Goal: Transaction & Acquisition: Download file/media

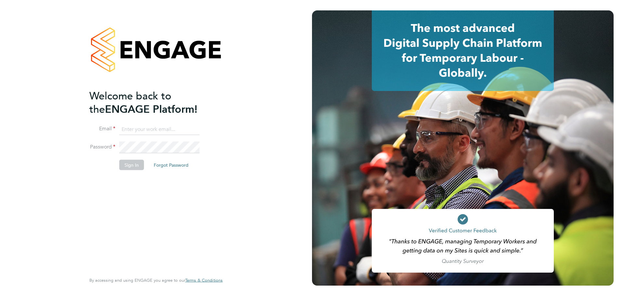
type input "[DOMAIN_NAME][EMAIL_ADDRESS][DOMAIN_NAME]"
click at [133, 164] on button "Sign In" at bounding box center [131, 165] width 25 height 10
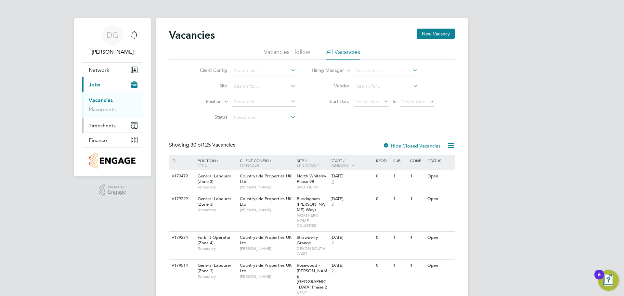
drag, startPoint x: 97, startPoint y: 126, endPoint x: 102, endPoint y: 125, distance: 5.6
click at [97, 126] on span "Timesheets" at bounding box center [102, 126] width 27 height 6
click at [101, 115] on link "Timesheets" at bounding box center [102, 115] width 27 height 6
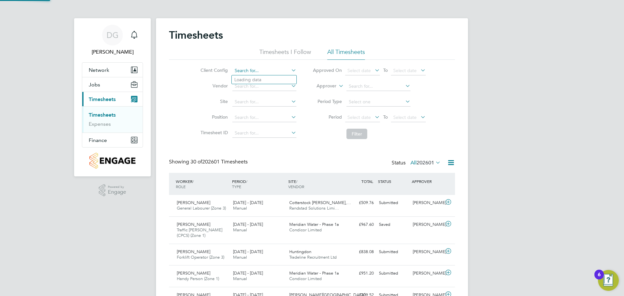
click at [252, 68] on input at bounding box center [264, 70] width 64 height 9
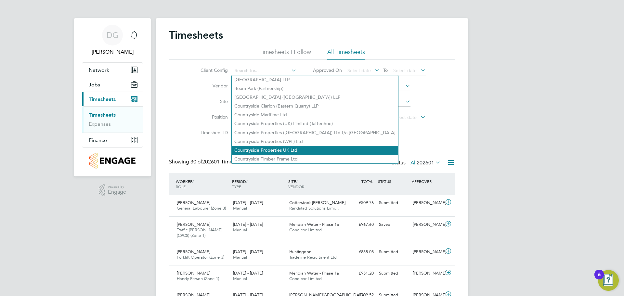
click at [267, 150] on li "Countryside Properties UK Ltd" at bounding box center [315, 150] width 166 height 9
type input "Countryside Properties UK Ltd"
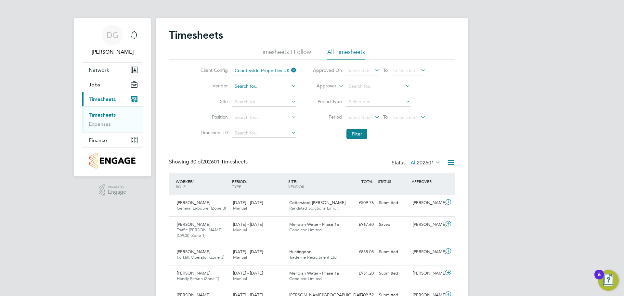
click at [246, 87] on input at bounding box center [264, 86] width 64 height 9
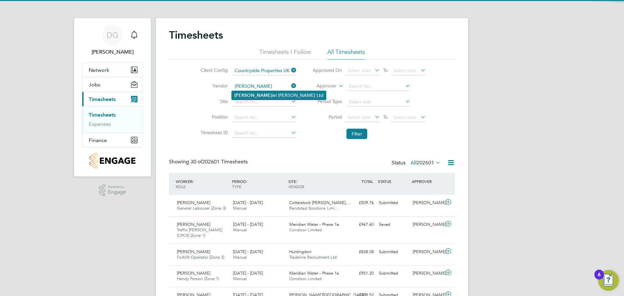
click at [254, 94] on li "[PERSON_NAME] iel [PERSON_NAME] Ltd" at bounding box center [279, 95] width 94 height 9
type input "[PERSON_NAME] Ltd"
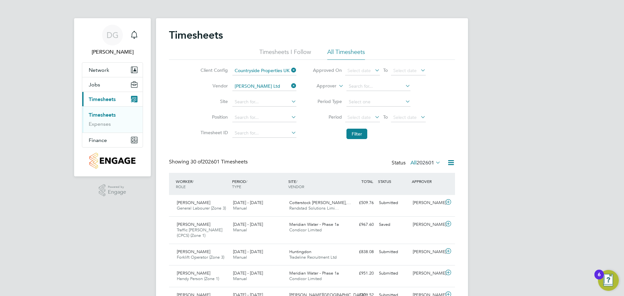
click at [216, 102] on label "Site" at bounding box center [213, 102] width 29 height 6
click at [236, 101] on input at bounding box center [264, 102] width 64 height 9
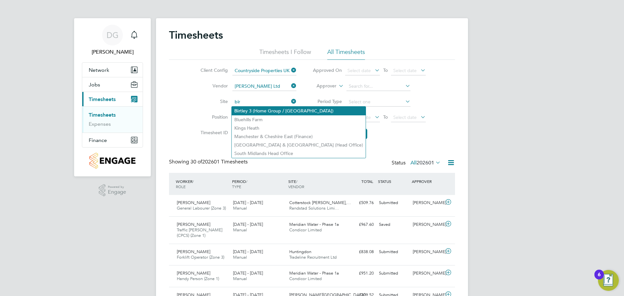
click at [258, 113] on li "Bir tley 3 (Home Group / [GEOGRAPHIC_DATA])" at bounding box center [299, 111] width 134 height 9
type input "Birtley 3 (Home Group / [GEOGRAPHIC_DATA])"
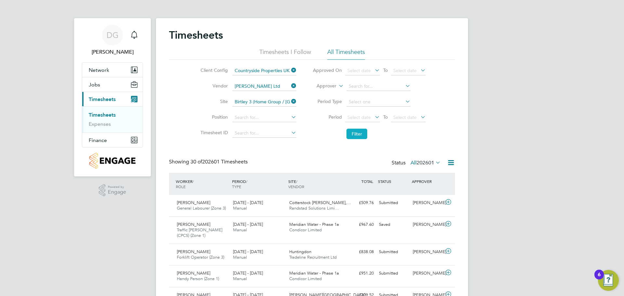
click at [352, 131] on button "Filter" at bounding box center [357, 134] width 21 height 10
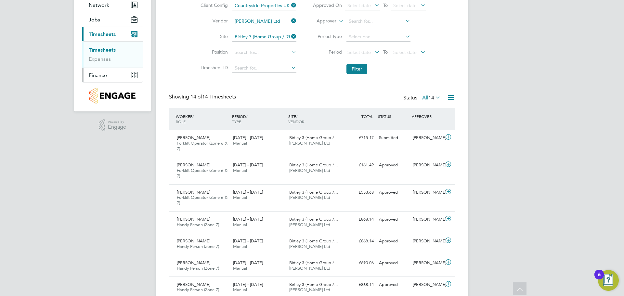
click at [101, 73] on span "Finance" at bounding box center [98, 75] width 18 height 6
click at [101, 73] on link "Invoices & Credit Notes" at bounding box center [109, 67] width 41 height 13
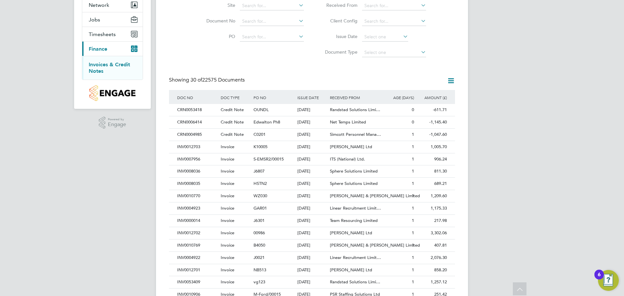
click at [206, 61] on div "Invoices & Credit Notes Received Issued Site Document No PO Status Paid Date Is…" at bounding box center [312, 225] width 286 height 523
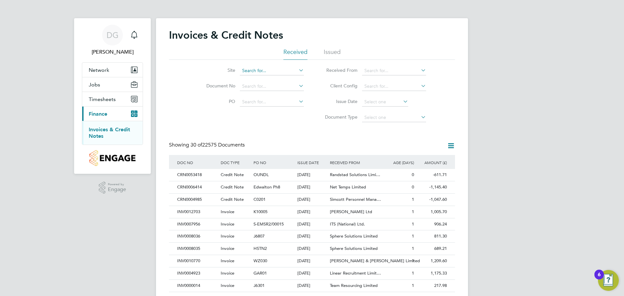
click at [264, 70] on input at bounding box center [272, 70] width 64 height 9
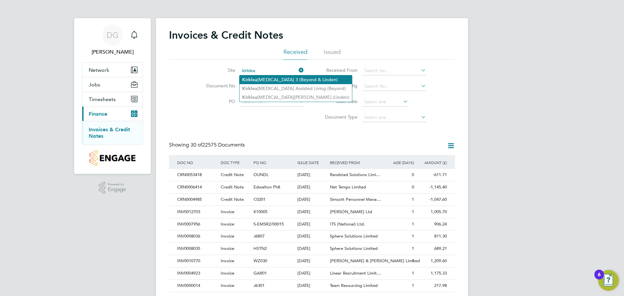
click at [263, 78] on li "Kirklea [MEDICAL_DATA] 3 (Beyond & Linden)" at bounding box center [296, 79] width 112 height 9
type input "Kirkleatham 3 (Beyond & Linden)"
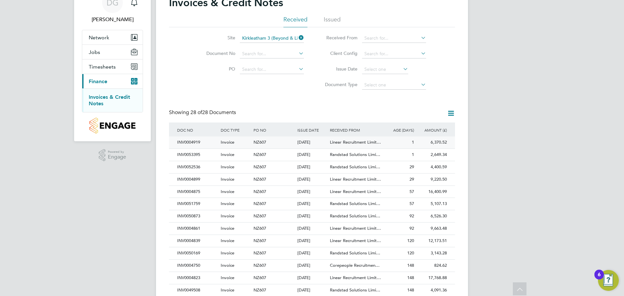
click at [232, 142] on span "Invoice" at bounding box center [228, 142] width 14 height 6
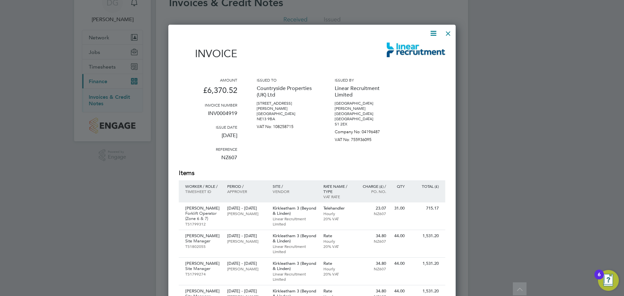
click at [432, 36] on icon at bounding box center [433, 33] width 8 height 8
click at [422, 50] on li "Download Invoice" at bounding box center [413, 48] width 45 height 9
click at [449, 34] on div at bounding box center [448, 32] width 12 height 12
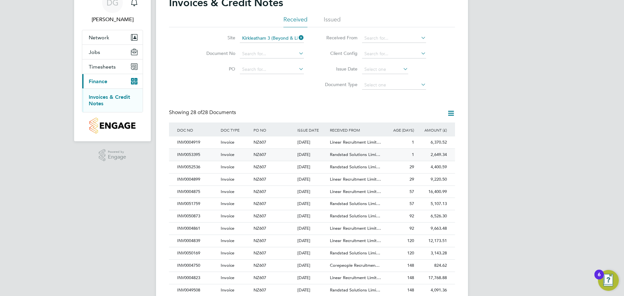
click at [235, 153] on div "Invoice" at bounding box center [235, 155] width 33 height 12
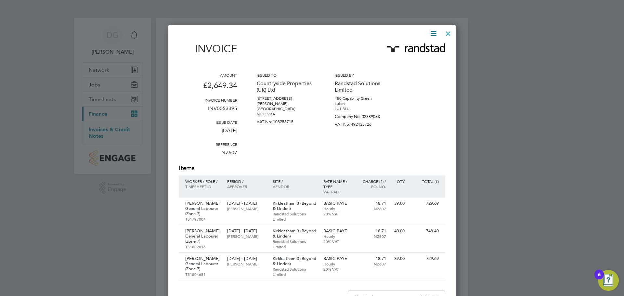
click at [437, 27] on div "Invoice Amount £2,649.34 Invoice number INV0053395 Issue date [DATE] Reference …" at bounding box center [311, 221] width 287 height 393
click at [436, 32] on icon at bounding box center [433, 33] width 8 height 8
click at [430, 51] on li "Download Invoice" at bounding box center [413, 48] width 45 height 9
click at [448, 35] on div at bounding box center [448, 32] width 12 height 12
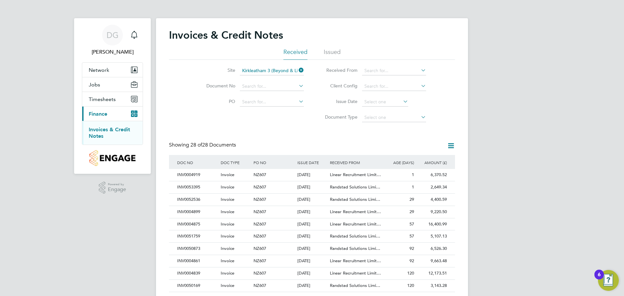
click at [260, 69] on input "Kirkleatham 3 (Beyond & Linden)" at bounding box center [272, 70] width 64 height 9
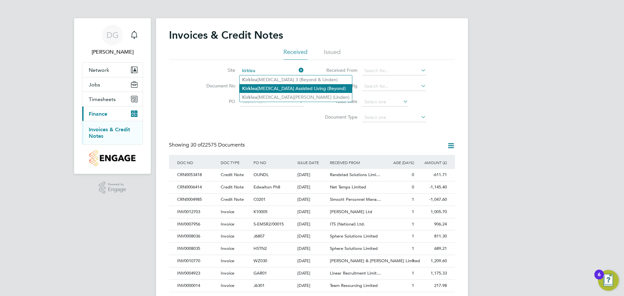
click at [262, 87] on li "Kirklea [MEDICAL_DATA] Assisted Living (Beyond)" at bounding box center [296, 88] width 112 height 9
type input "Kirkleatham Assisted Living (Beyond)"
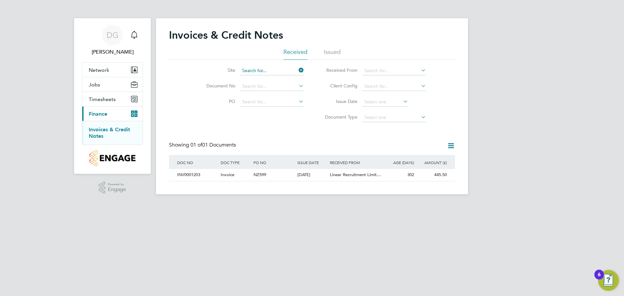
click at [258, 69] on input at bounding box center [272, 70] width 64 height 9
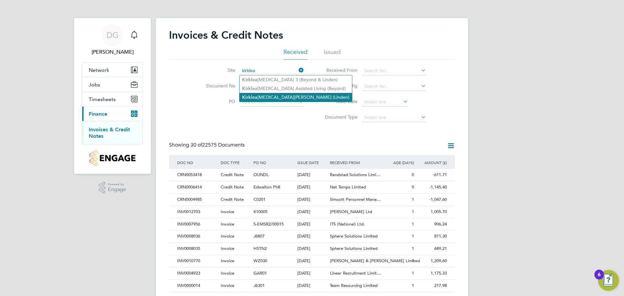
click at [264, 95] on li "Kirklea [MEDICAL_DATA][PERSON_NAME] ([GEOGRAPHIC_DATA])" at bounding box center [296, 97] width 112 height 9
type input "Kirkleatham Green ([GEOGRAPHIC_DATA])"
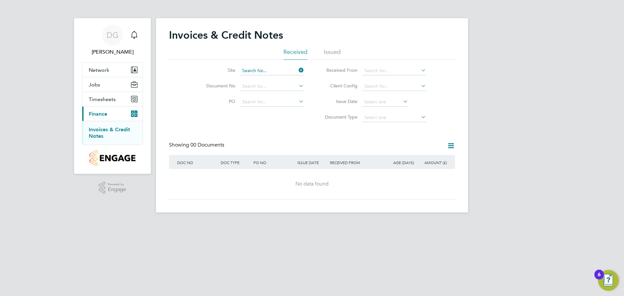
click at [255, 72] on input at bounding box center [272, 70] width 64 height 9
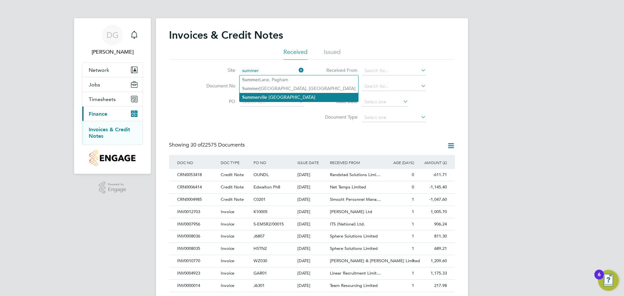
click at [258, 97] on b "Summer" at bounding box center [250, 98] width 17 height 6
type input "[GEOGRAPHIC_DATA]"
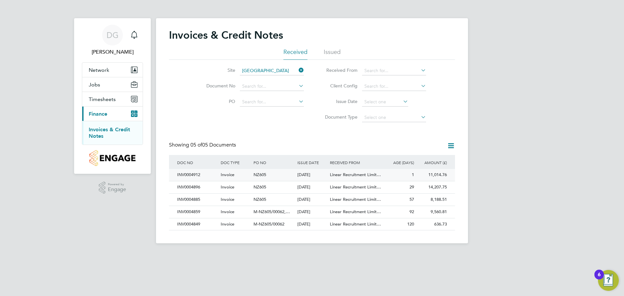
click at [251, 174] on div "Invoice" at bounding box center [235, 175] width 33 height 12
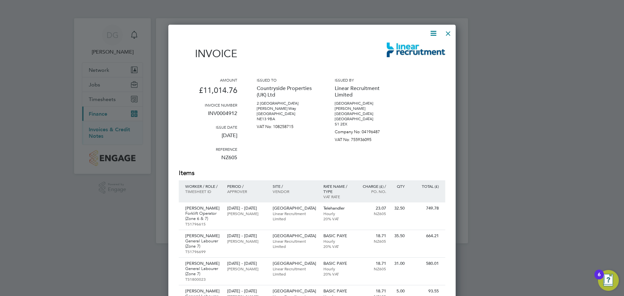
click at [432, 36] on icon at bounding box center [433, 33] width 8 height 8
click at [424, 45] on li "Download Invoice" at bounding box center [413, 48] width 45 height 9
click at [448, 35] on div at bounding box center [448, 32] width 12 height 12
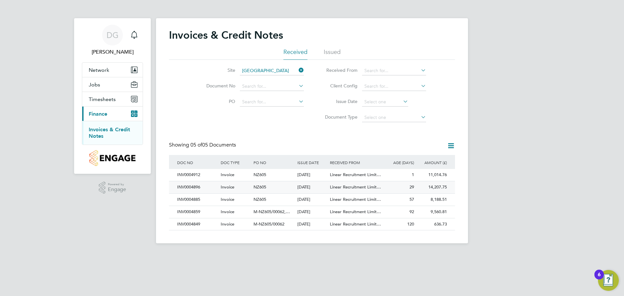
drag, startPoint x: 201, startPoint y: 189, endPoint x: 181, endPoint y: 188, distance: 19.9
click at [181, 188] on div "INV0004896" at bounding box center [198, 187] width 44 height 12
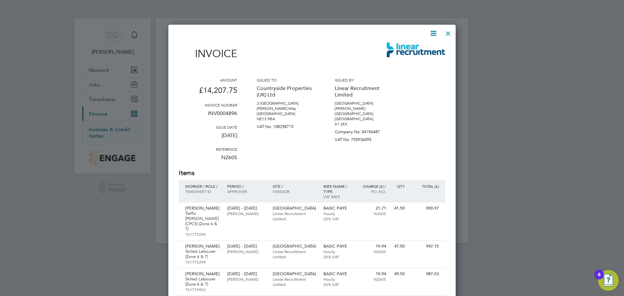
click at [222, 114] on p "INV0004896" at bounding box center [208, 116] width 59 height 17
copy p "INV0004896"
click at [448, 34] on div at bounding box center [448, 32] width 12 height 12
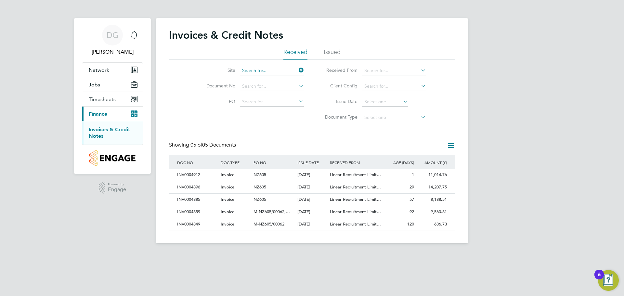
click at [278, 71] on input at bounding box center [272, 70] width 64 height 9
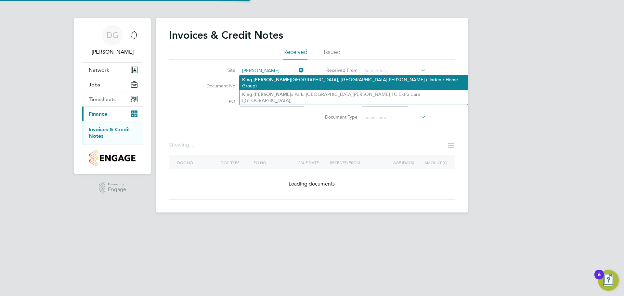
click at [264, 80] on b "[PERSON_NAME]" at bounding box center [273, 80] width 38 height 6
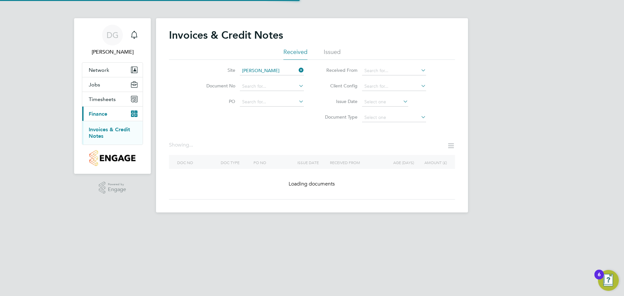
type input "[GEOGRAPHIC_DATA][PERSON_NAME], [GEOGRAPHIC_DATA][PERSON_NAME] 1B (Linden / Hom…"
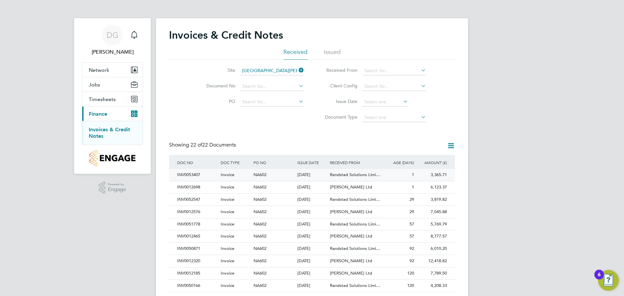
click at [221, 173] on span "Invoice" at bounding box center [228, 175] width 14 height 6
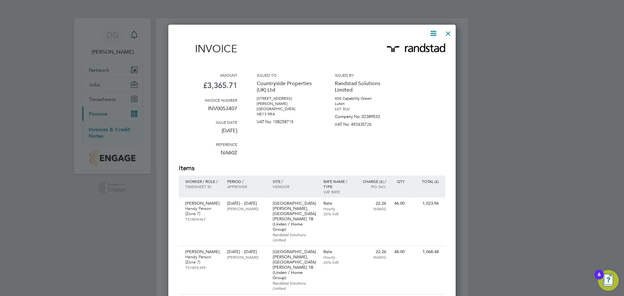
click at [432, 34] on icon at bounding box center [433, 33] width 8 height 8
click at [423, 49] on li "Download Invoice" at bounding box center [413, 48] width 45 height 9
click at [447, 35] on div at bounding box center [448, 32] width 12 height 12
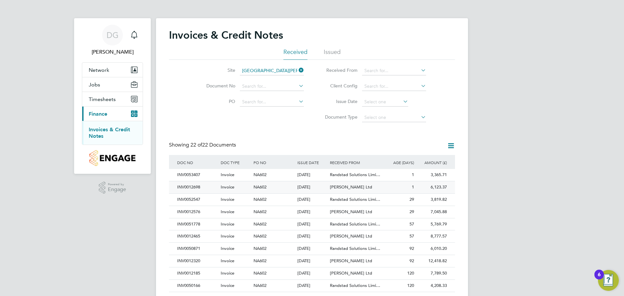
click at [231, 188] on span "Invoice" at bounding box center [228, 187] width 14 height 6
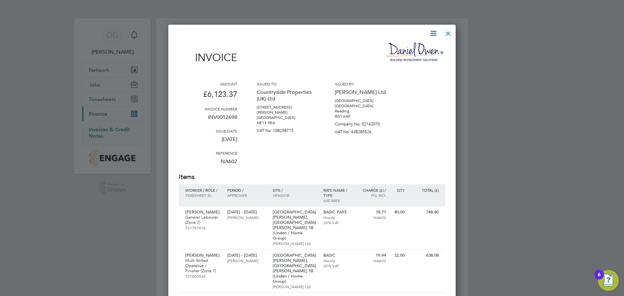
click at [433, 32] on icon at bounding box center [433, 33] width 8 height 8
click at [413, 49] on li "Download Invoice" at bounding box center [413, 48] width 45 height 9
click at [448, 36] on div at bounding box center [448, 32] width 12 height 12
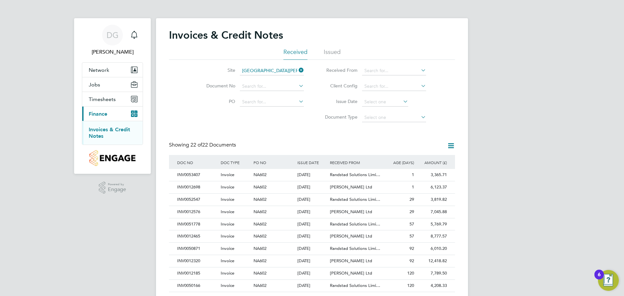
click at [257, 69] on input "[GEOGRAPHIC_DATA][PERSON_NAME], [GEOGRAPHIC_DATA][PERSON_NAME] 1B (Linden / Hom…" at bounding box center [272, 70] width 64 height 9
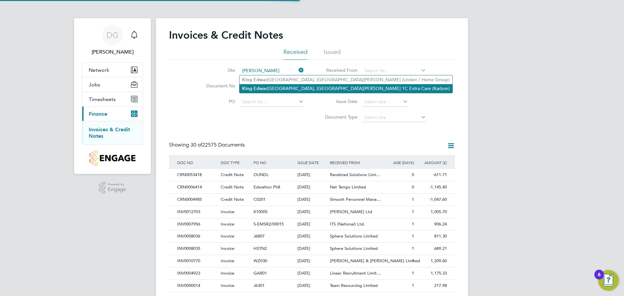
click at [280, 88] on li "[PERSON_NAME] [GEOGRAPHIC_DATA], [GEOGRAPHIC_DATA][PERSON_NAME] 1C Extra Care (…" at bounding box center [346, 88] width 213 height 9
type input "[GEOGRAPHIC_DATA][PERSON_NAME], [GEOGRAPHIC_DATA][PERSON_NAME] 1C Extra Care ([…"
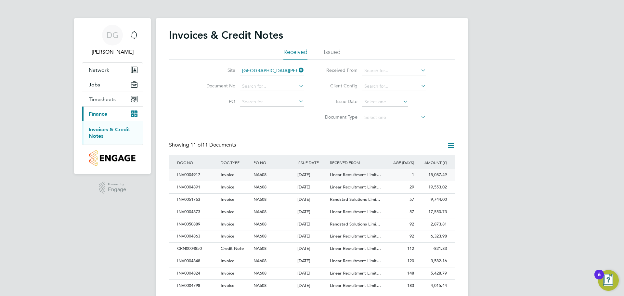
click at [245, 174] on div "Invoice" at bounding box center [235, 175] width 33 height 12
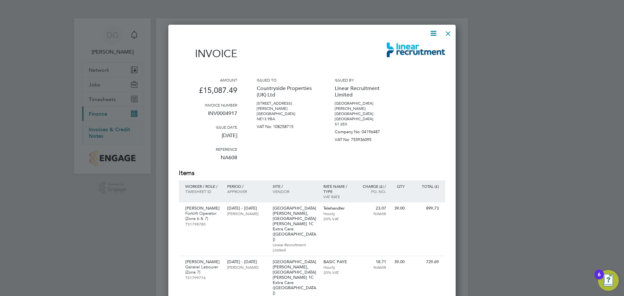
click at [432, 36] on icon at bounding box center [433, 33] width 8 height 8
click at [415, 49] on li "Download Invoice" at bounding box center [413, 48] width 45 height 9
click at [449, 34] on div at bounding box center [448, 32] width 12 height 12
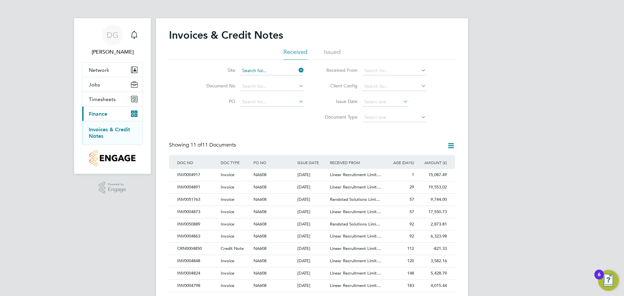
click at [250, 73] on input at bounding box center [272, 70] width 64 height 9
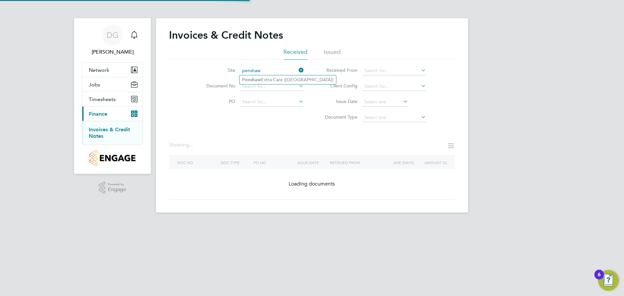
click at [257, 80] on b "Penshaw" at bounding box center [251, 80] width 19 height 6
type input "Penshaw Extra Care (Gentoo)"
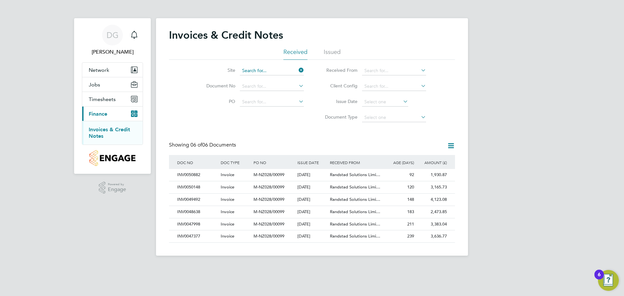
click at [259, 69] on input at bounding box center [272, 70] width 64 height 9
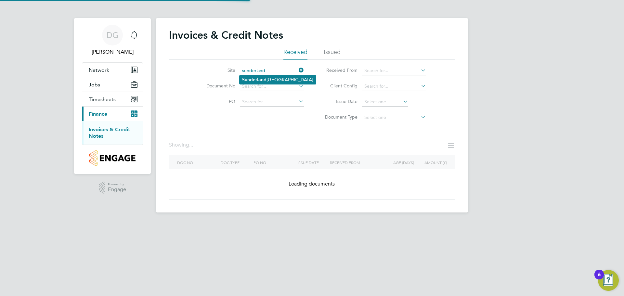
click at [265, 75] on li "[GEOGRAPHIC_DATA]" at bounding box center [278, 79] width 76 height 9
type input "[GEOGRAPHIC_DATA]"
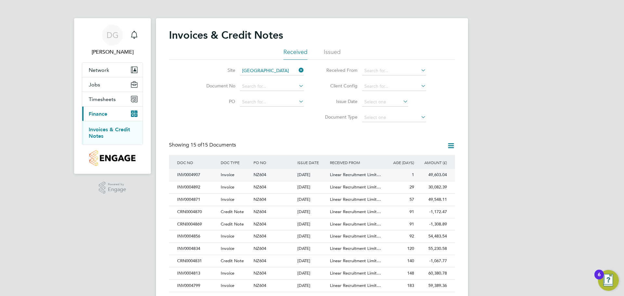
click at [241, 175] on div "Invoice" at bounding box center [235, 175] width 33 height 12
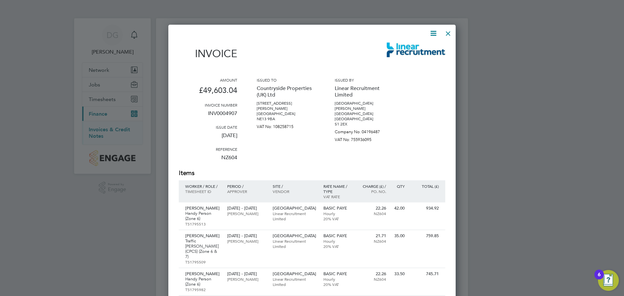
click at [435, 34] on icon at bounding box center [433, 33] width 8 height 8
click at [432, 47] on li "Download Invoice" at bounding box center [413, 48] width 45 height 9
click at [449, 35] on div at bounding box center [448, 32] width 12 height 12
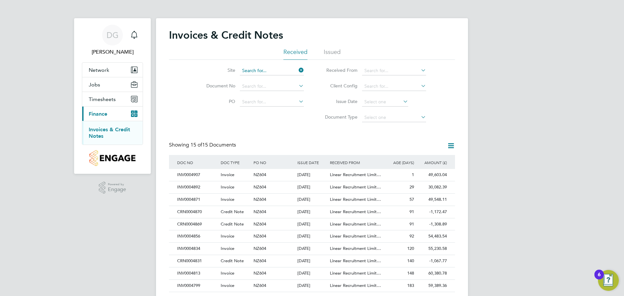
click at [262, 72] on input at bounding box center [272, 70] width 64 height 9
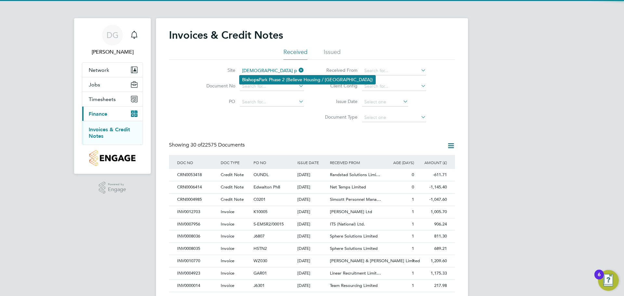
click at [259, 81] on li "Bisho p s Park Phase 2 (Believe Housing / [GEOGRAPHIC_DATA])" at bounding box center [308, 79] width 136 height 9
type input "[GEOGRAPHIC_DATA] Phase 2 (Believe Housing / [GEOGRAPHIC_DATA])"
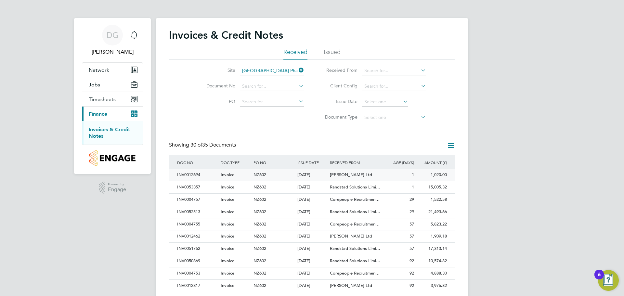
click at [262, 174] on span "NZ602" at bounding box center [260, 175] width 13 height 6
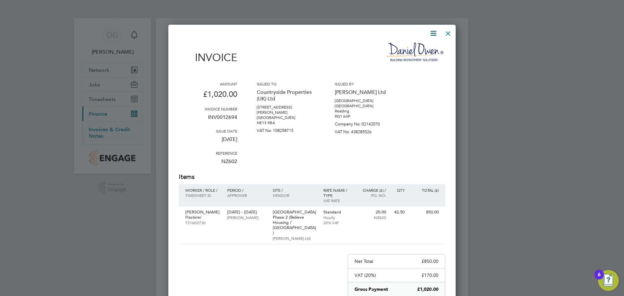
click at [431, 32] on icon at bounding box center [433, 33] width 8 height 8
click at [413, 47] on li "Download Invoice" at bounding box center [413, 48] width 45 height 9
drag, startPoint x: 450, startPoint y: 34, endPoint x: 445, endPoint y: 38, distance: 6.6
click at [450, 34] on div at bounding box center [448, 32] width 12 height 12
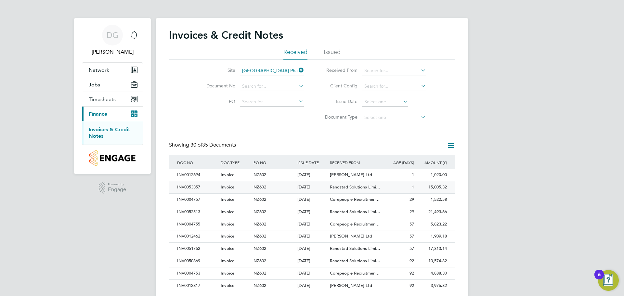
click at [260, 186] on span "NZ602" at bounding box center [260, 187] width 13 height 6
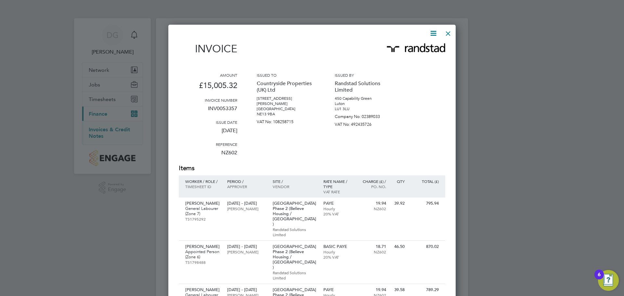
click at [434, 34] on icon at bounding box center [433, 33] width 8 height 8
click at [419, 47] on li "Download Invoice" at bounding box center [413, 48] width 45 height 9
click at [449, 36] on div at bounding box center [448, 32] width 12 height 12
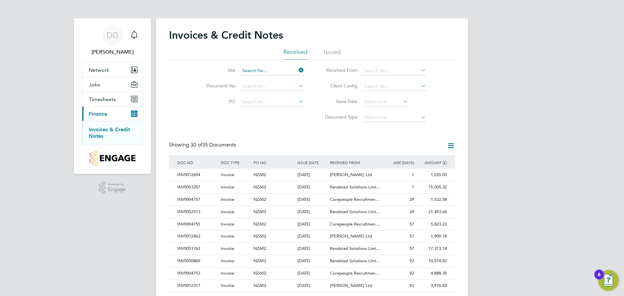
click at [272, 72] on input at bounding box center [272, 70] width 64 height 9
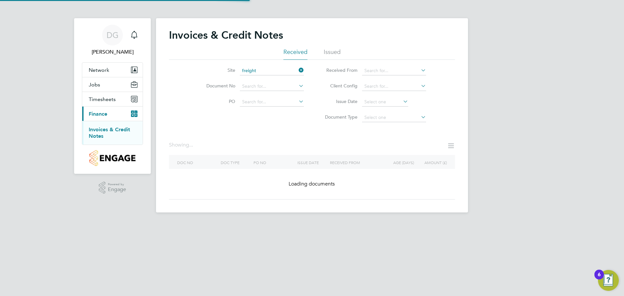
click at [271, 83] on li "[GEOGRAPHIC_DATA][PERSON_NAME] (Sigma / Linden / Home Group)" at bounding box center [333, 79] width 187 height 9
type input "[GEOGRAPHIC_DATA][PERSON_NAME] (Sigma / Linden / Home Group)"
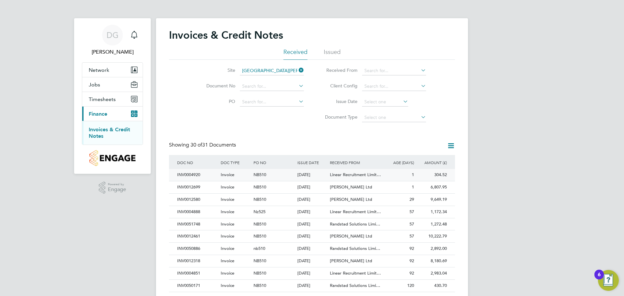
click at [266, 176] on span "NB510" at bounding box center [260, 175] width 13 height 6
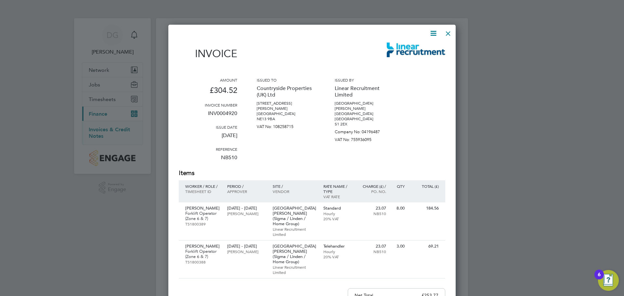
click at [427, 33] on div at bounding box center [308, 33] width 259 height 8
click at [432, 33] on icon at bounding box center [433, 33] width 8 height 8
click at [422, 46] on li "Download Invoice" at bounding box center [413, 48] width 45 height 9
click at [449, 35] on div at bounding box center [448, 32] width 12 height 12
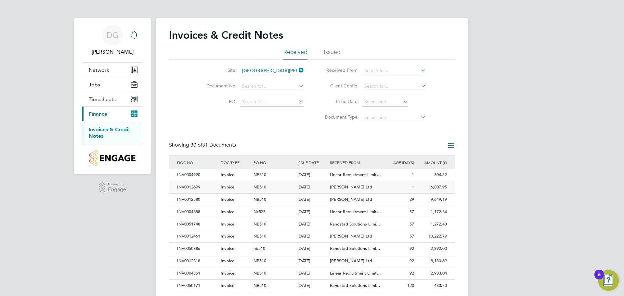
click at [237, 189] on div "Invoice" at bounding box center [235, 187] width 33 height 12
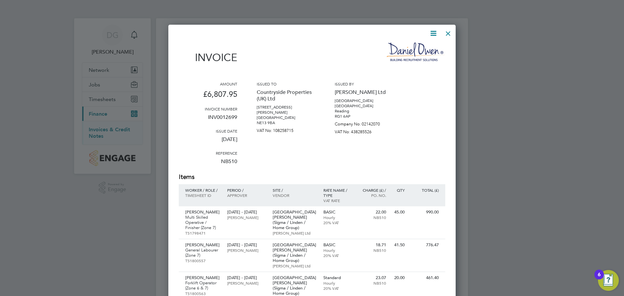
click at [435, 33] on icon at bounding box center [433, 33] width 8 height 8
click at [421, 48] on li "Download Invoice" at bounding box center [413, 48] width 45 height 9
click at [447, 35] on div at bounding box center [448, 32] width 12 height 12
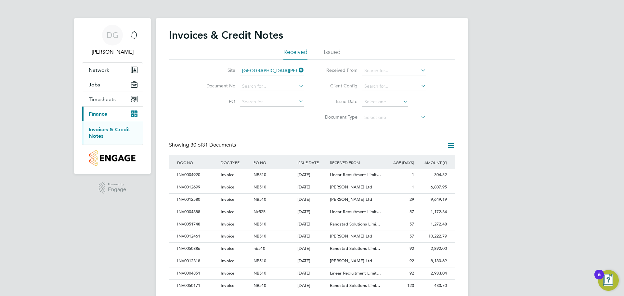
click at [271, 69] on input "[GEOGRAPHIC_DATA][PERSON_NAME] (Sigma / Linden / Home Group)" at bounding box center [272, 70] width 64 height 9
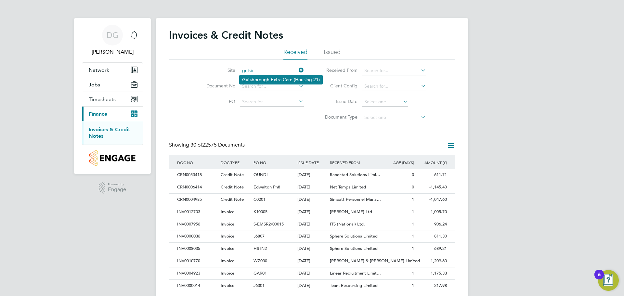
click at [267, 79] on li "Guisb orough Extra Care (Housing 21)" at bounding box center [281, 79] width 83 height 9
type input "Guisborough Extra Care (Housing 21)"
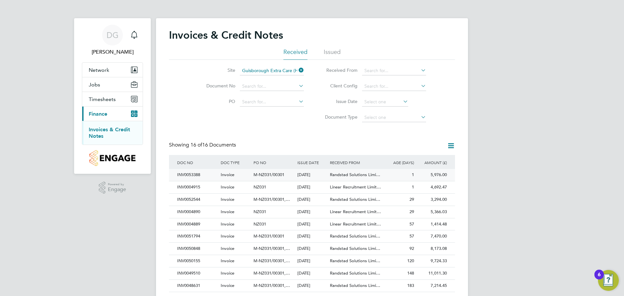
click at [268, 173] on span "M-NZ031/00301" at bounding box center [269, 175] width 31 height 6
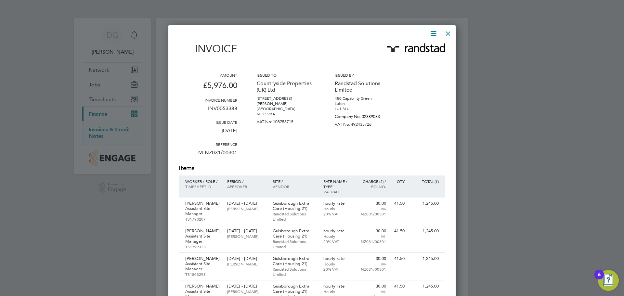
click at [431, 33] on icon at bounding box center [433, 33] width 8 height 8
click at [405, 47] on li "Download Invoice" at bounding box center [413, 48] width 45 height 9
click at [446, 33] on div at bounding box center [448, 32] width 12 height 12
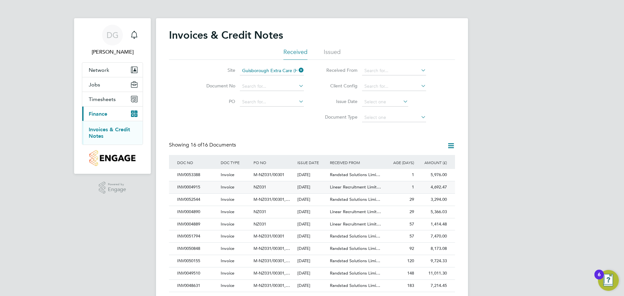
click at [262, 186] on span "NZ031" at bounding box center [260, 187] width 13 height 6
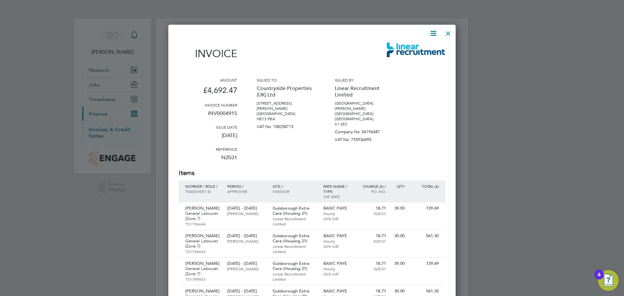
click at [435, 34] on icon at bounding box center [433, 33] width 8 height 8
click at [425, 45] on li "Download Invoice" at bounding box center [413, 48] width 45 height 9
click at [449, 35] on div at bounding box center [448, 32] width 12 height 12
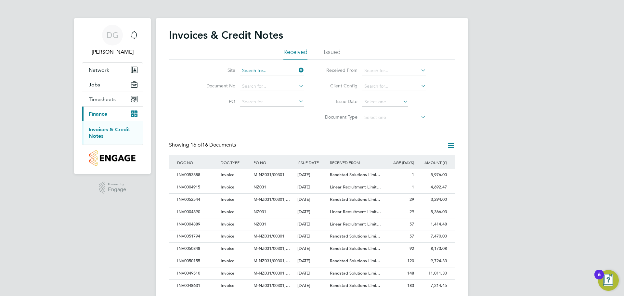
click at [278, 73] on input at bounding box center [272, 70] width 64 height 9
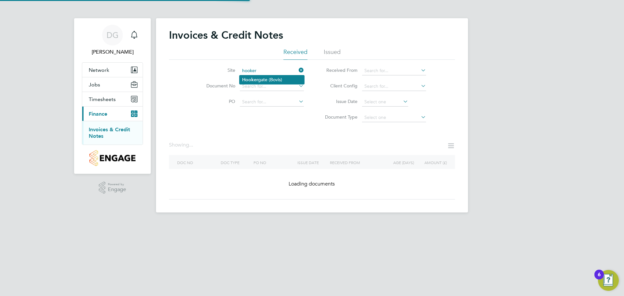
click at [248, 79] on b "Hooker" at bounding box center [250, 80] width 16 height 6
type input "Hookergate (Bovis)"
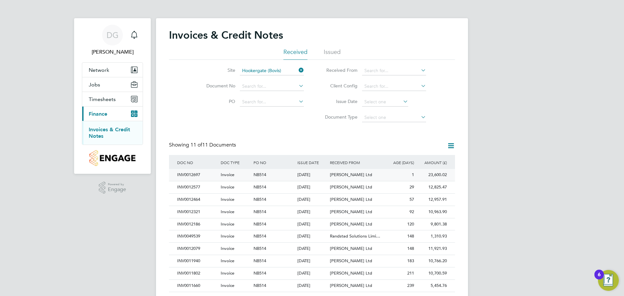
click at [263, 175] on span "NB514" at bounding box center [260, 175] width 13 height 6
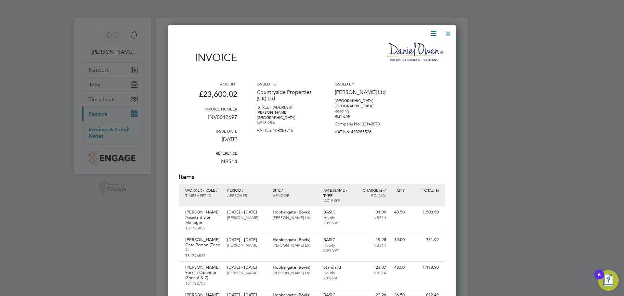
click at [434, 36] on icon at bounding box center [433, 33] width 8 height 8
click at [407, 46] on li "Download Invoice" at bounding box center [413, 48] width 45 height 9
click at [447, 35] on div at bounding box center [448, 32] width 12 height 12
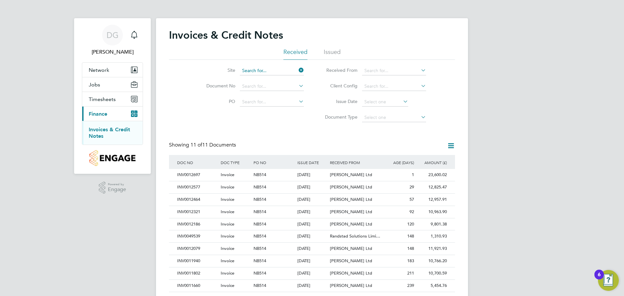
click at [271, 73] on input at bounding box center [272, 70] width 64 height 9
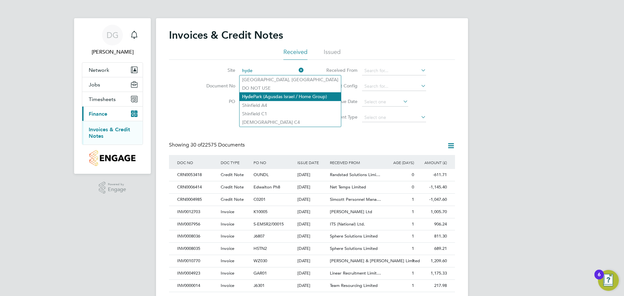
click at [277, 98] on li "[GEOGRAPHIC_DATA] (Agusdas Israel / Home Group)" at bounding box center [290, 96] width 101 height 9
type input "[GEOGRAPHIC_DATA] (Agusdas Israel / Home Group)"
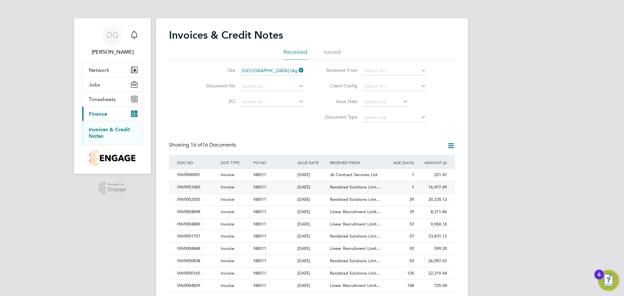
click at [273, 185] on div "NB511" at bounding box center [274, 187] width 44 height 12
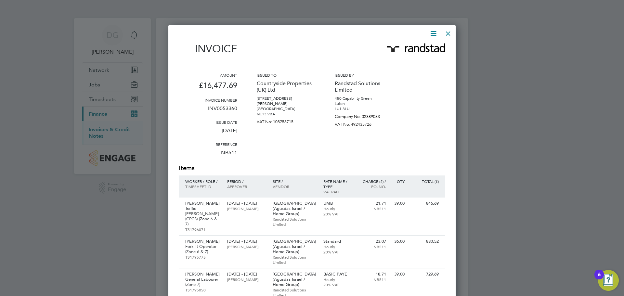
click at [435, 34] on icon at bounding box center [433, 33] width 8 height 8
click at [421, 51] on li "Download Invoice" at bounding box center [413, 48] width 45 height 9
click at [449, 34] on div at bounding box center [448, 32] width 12 height 12
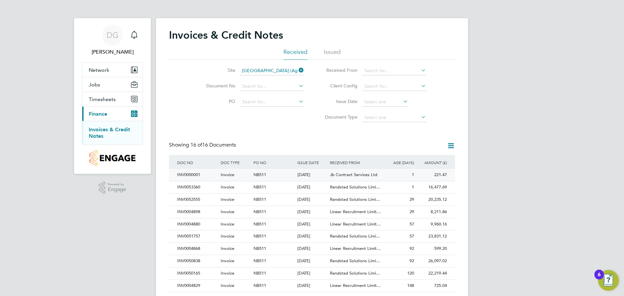
click at [230, 175] on span "Invoice" at bounding box center [228, 175] width 14 height 6
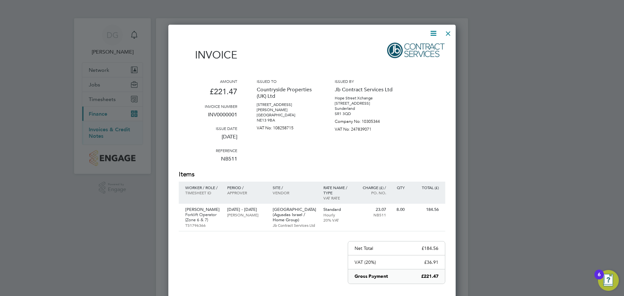
click at [434, 33] on icon at bounding box center [433, 33] width 8 height 8
click at [414, 48] on li "Download Invoice" at bounding box center [413, 48] width 45 height 9
click at [447, 32] on div at bounding box center [448, 32] width 12 height 12
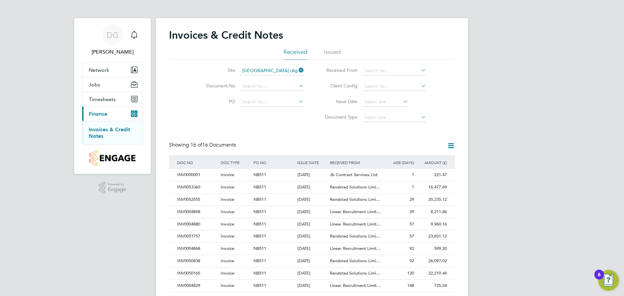
drag, startPoint x: 40, startPoint y: 171, endPoint x: 50, endPoint y: 156, distance: 18.3
click at [40, 171] on div "DG [PERSON_NAME] Notifications Applications: Network Team Members Sites Workers…" at bounding box center [312, 194] width 624 height 389
click at [297, 71] on icon at bounding box center [297, 70] width 0 height 9
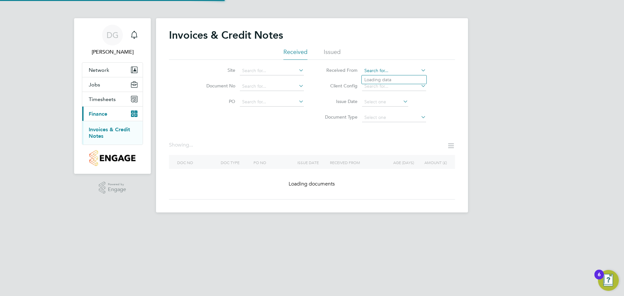
click at [383, 72] on input at bounding box center [394, 70] width 64 height 9
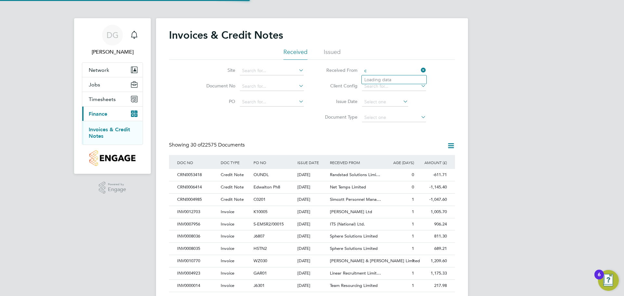
scroll to position [12, 44]
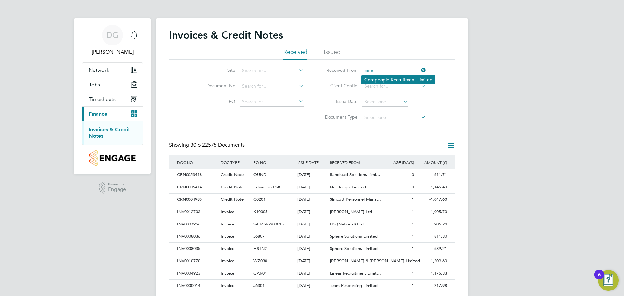
click at [391, 77] on li "Core people Recruitment Limited" at bounding box center [398, 79] width 73 height 9
type input "Corepeople Recruitment Limited"
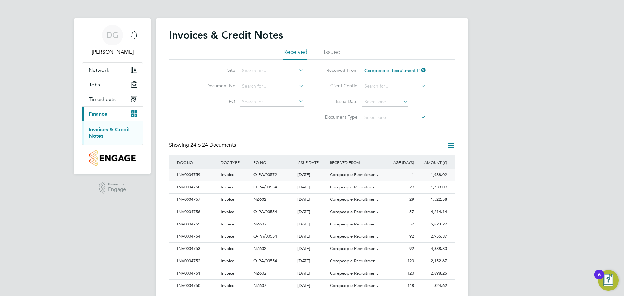
click at [221, 174] on span "Invoice" at bounding box center [228, 175] width 14 height 6
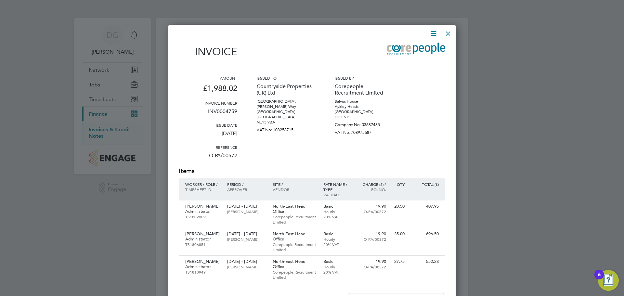
click at [431, 33] on icon at bounding box center [433, 33] width 8 height 8
click at [403, 50] on li "Download Invoice" at bounding box center [413, 48] width 45 height 9
click at [449, 34] on div at bounding box center [448, 32] width 12 height 12
